Goal: Find specific page/section: Find specific page/section

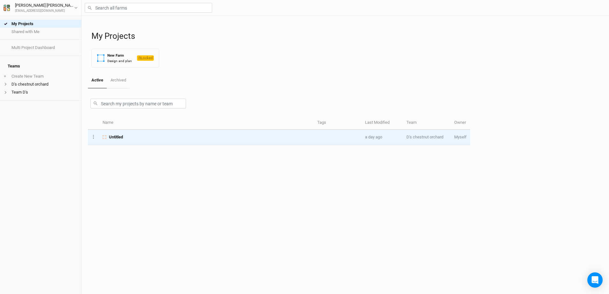
click at [113, 136] on span "Untitled" at bounding box center [116, 137] width 14 height 6
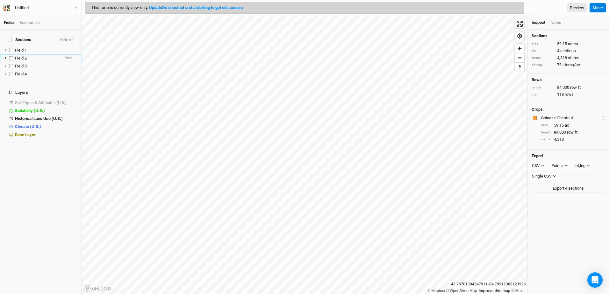
click at [16, 56] on span "Field 2" at bounding box center [21, 58] width 12 height 5
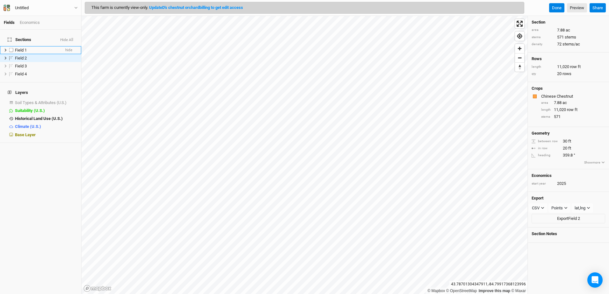
click at [21, 48] on span "Field 1" at bounding box center [21, 50] width 12 height 5
click at [26, 22] on div "Economics" at bounding box center [30, 23] width 20 height 6
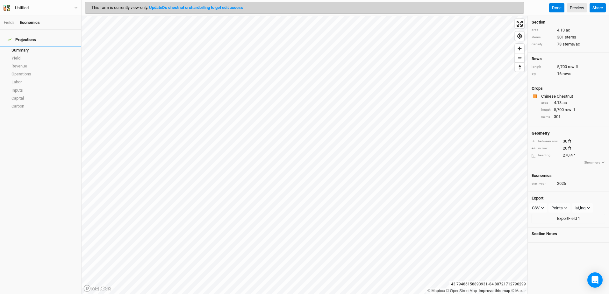
click at [24, 48] on link "Summary" at bounding box center [40, 50] width 81 height 8
